Goal: Browse casually

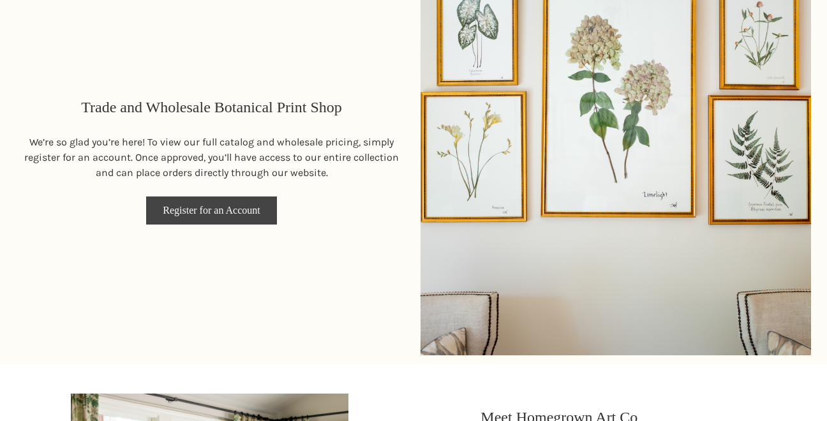
scroll to position [651, 0]
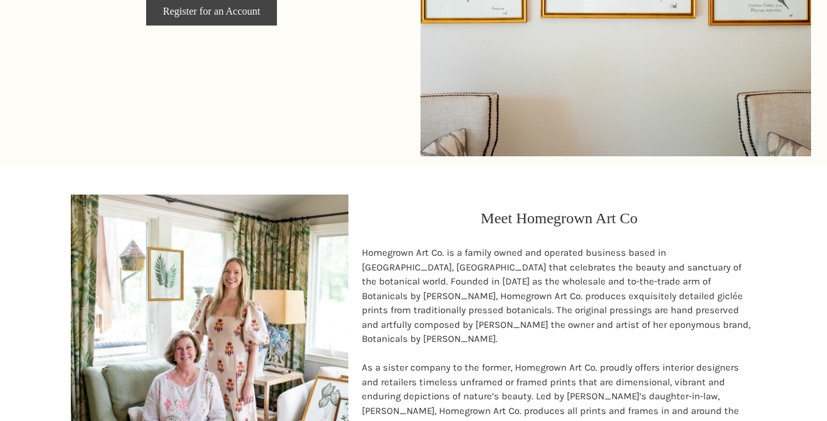
scroll to position [996, 0]
